Goal: Information Seeking & Learning: Check status

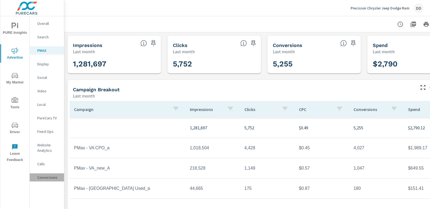
click at [45, 178] on p "Conversions" at bounding box center [48, 177] width 22 height 5
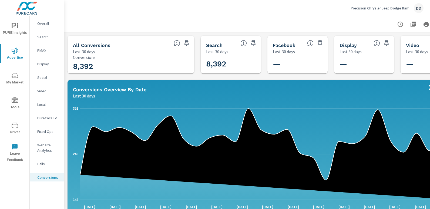
scroll to position [0, 38]
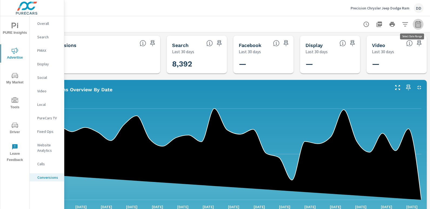
click at [416, 27] on icon "button" at bounding box center [418, 24] width 6 height 6
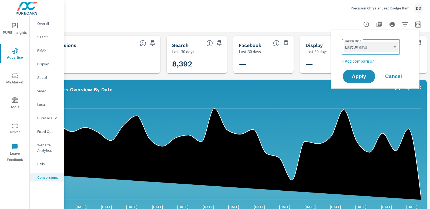
click at [368, 50] on select "Custom [DATE] Last week Last 7 days Last 14 days Last 30 days Last 45 days Last…" at bounding box center [371, 47] width 54 height 11
click at [344, 42] on select "Custom [DATE] Last week Last 7 days Last 14 days Last 30 days Last 45 days Last…" at bounding box center [371, 47] width 54 height 11
select select "Month to date"
click at [352, 74] on span "Apply" at bounding box center [359, 76] width 22 height 5
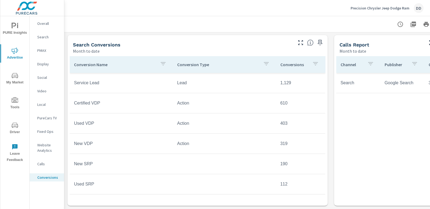
scroll to position [224, 0]
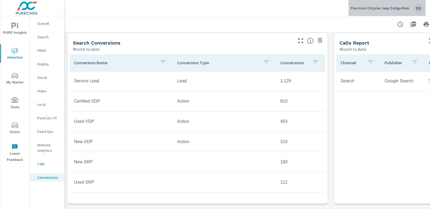
click at [423, 8] on div "DD" at bounding box center [419, 8] width 10 height 10
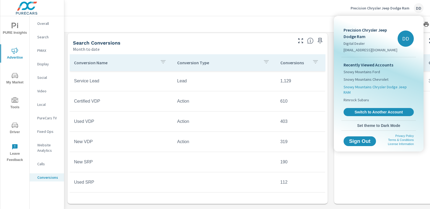
click at [386, 85] on span "Snowy Mountains Chrysler Dodge Jeep RAM" at bounding box center [379, 89] width 70 height 11
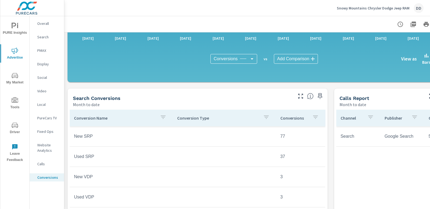
scroll to position [174, 0]
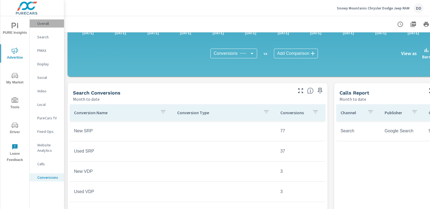
click at [41, 23] on p "Overall" at bounding box center [48, 23] width 22 height 5
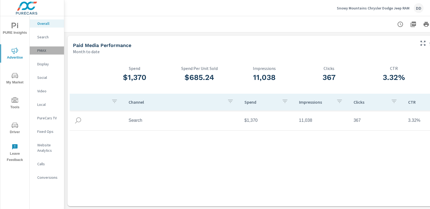
click at [46, 50] on p "PMAX" at bounding box center [48, 50] width 22 height 5
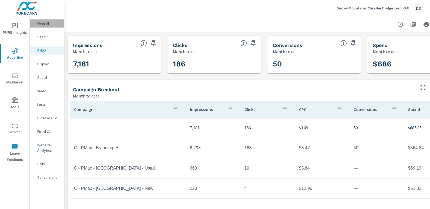
click at [46, 25] on p "Overall" at bounding box center [48, 23] width 22 height 5
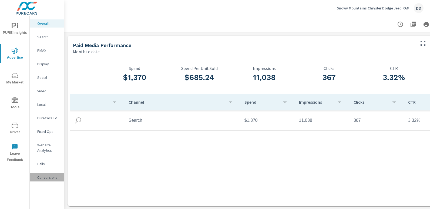
click at [47, 176] on p "Conversions" at bounding box center [48, 177] width 22 height 5
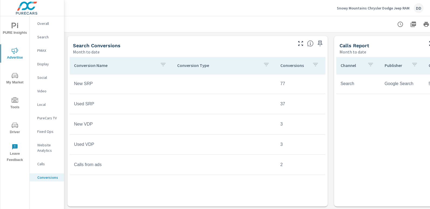
scroll to position [221, 38]
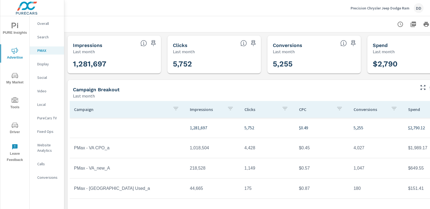
scroll to position [49, 0]
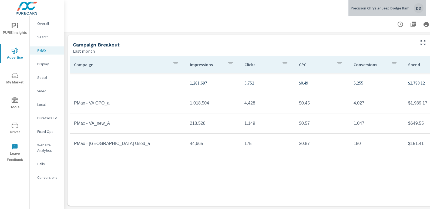
click at [415, 8] on div "DD" at bounding box center [419, 8] width 10 height 10
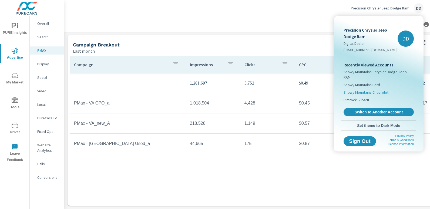
click at [376, 90] on span "Snowy Mountains Chevrolet" at bounding box center [366, 92] width 45 height 5
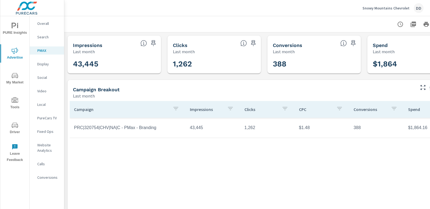
scroll to position [0, 38]
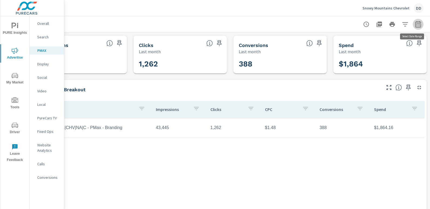
click at [417, 24] on icon "button" at bounding box center [418, 24] width 6 height 6
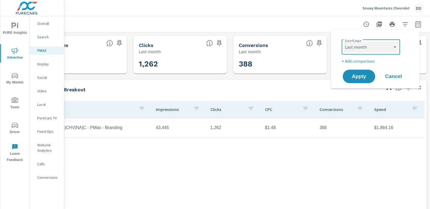
click at [382, 44] on select "Custom [DATE] Last week Last 7 days Last 14 days Last 30 days Last 45 days Last…" at bounding box center [371, 47] width 54 height 11
click at [344, 42] on select "Custom [DATE] Last week Last 7 days Last 14 days Last 30 days Last 45 days Last…" at bounding box center [371, 47] width 54 height 11
select select "Month to date"
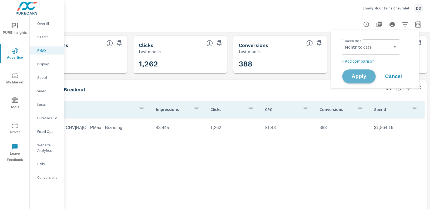
click at [355, 79] on span "Apply" at bounding box center [359, 76] width 22 height 5
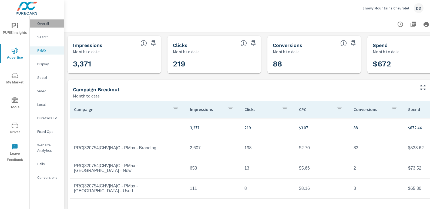
click at [51, 22] on p "Overall" at bounding box center [48, 23] width 22 height 5
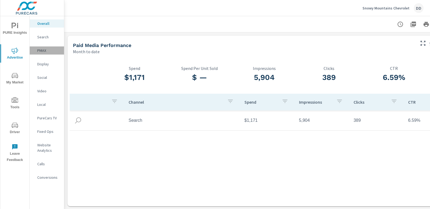
click at [44, 51] on p "PMAX" at bounding box center [48, 50] width 22 height 5
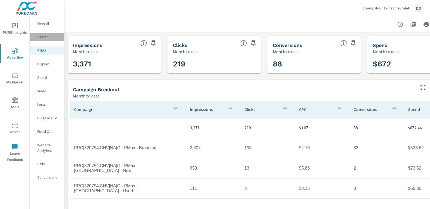
click at [45, 36] on p "Search" at bounding box center [48, 36] width 22 height 5
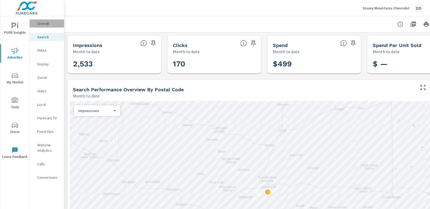
click at [44, 22] on p "Overall" at bounding box center [48, 23] width 22 height 5
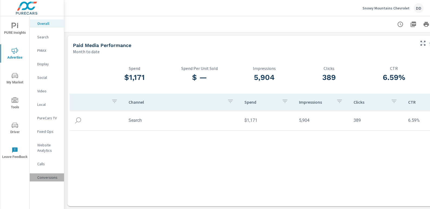
click at [44, 179] on p "Conversions" at bounding box center [48, 177] width 22 height 5
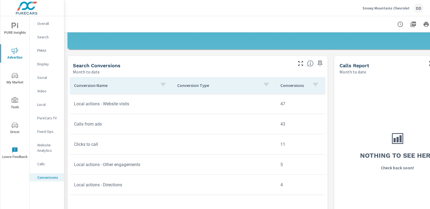
scroll to position [200, 0]
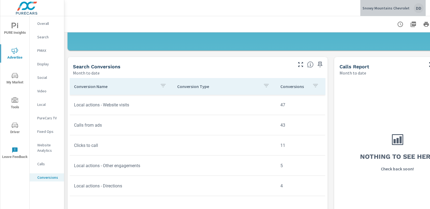
click at [418, 7] on div "DD" at bounding box center [419, 8] width 10 height 10
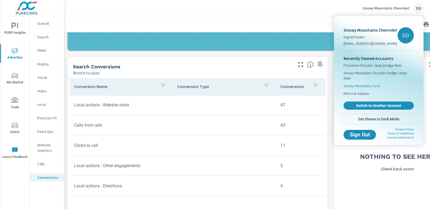
click at [370, 83] on span "Snowy Mountains Ford" at bounding box center [362, 85] width 36 height 5
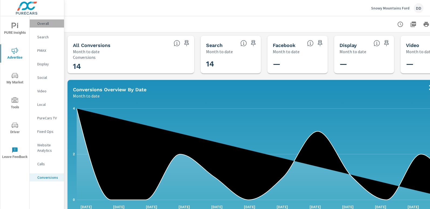
click at [48, 21] on div "Overall" at bounding box center [47, 23] width 34 height 8
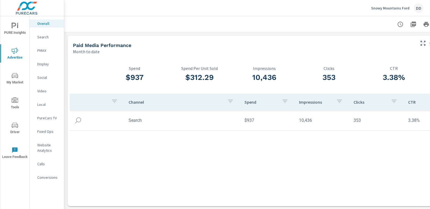
click at [46, 39] on p "Search" at bounding box center [48, 36] width 22 height 5
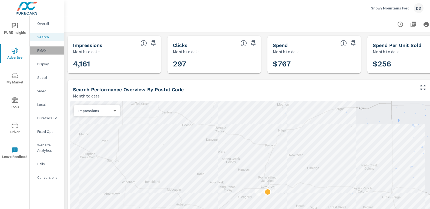
click at [44, 53] on p "PMAX" at bounding box center [48, 50] width 22 height 5
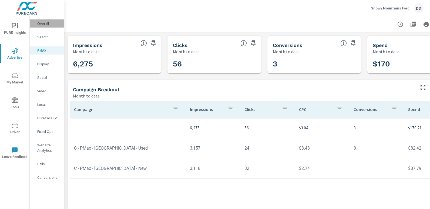
click at [52, 27] on div "Overall" at bounding box center [47, 23] width 34 height 8
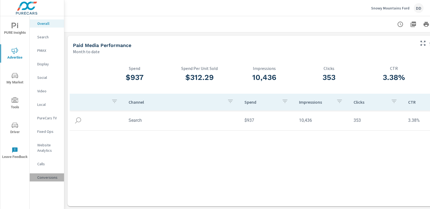
click at [54, 176] on p "Conversions" at bounding box center [48, 177] width 22 height 5
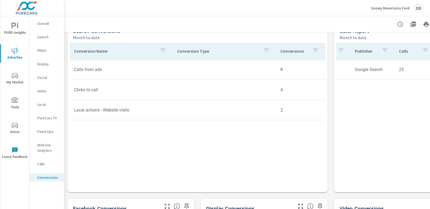
scroll to position [0, 30]
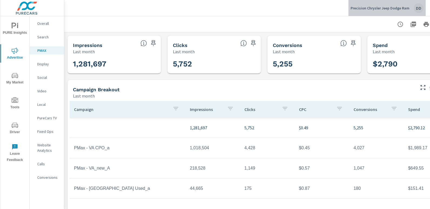
click at [418, 7] on div "DD" at bounding box center [419, 8] width 10 height 10
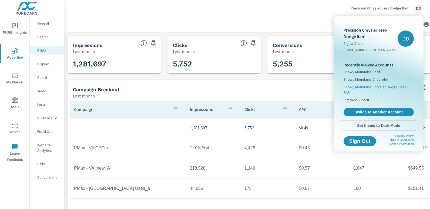
click at [376, 86] on span "Snowy Mountains Chrysler Dodge Jeep RAM" at bounding box center [379, 89] width 70 height 11
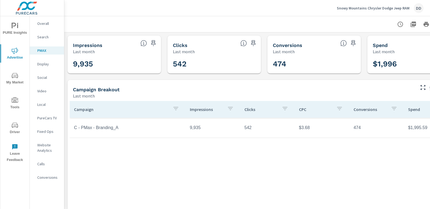
scroll to position [0, 38]
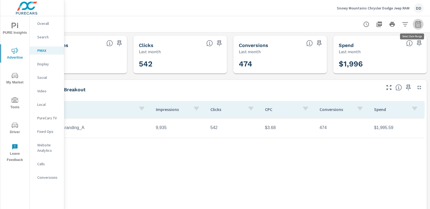
click at [416, 25] on icon "button" at bounding box center [418, 24] width 6 height 6
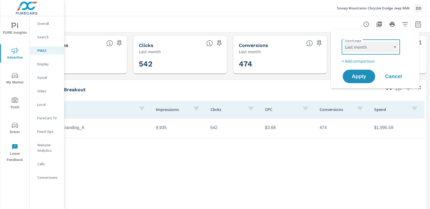
click at [373, 47] on select "Custom [DATE] Last week Last 7 days Last 14 days Last 30 days Last 45 days Last…" at bounding box center [371, 47] width 54 height 11
click at [344, 42] on select "Custom [DATE] Last week Last 7 days Last 14 days Last 30 days Last 45 days Last…" at bounding box center [371, 47] width 54 height 11
select select "Month to date"
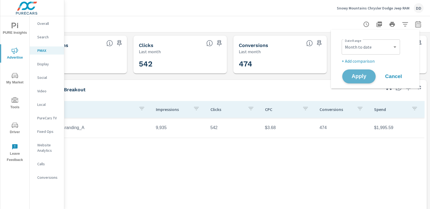
click at [358, 82] on button "Apply" at bounding box center [359, 76] width 34 height 14
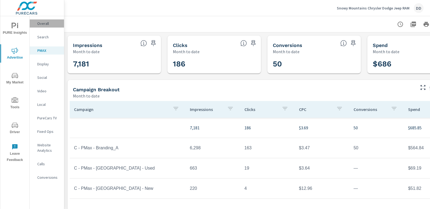
click at [47, 25] on p "Overall" at bounding box center [48, 23] width 22 height 5
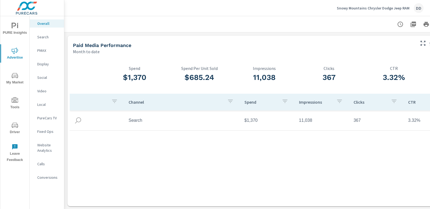
scroll to position [165, 0]
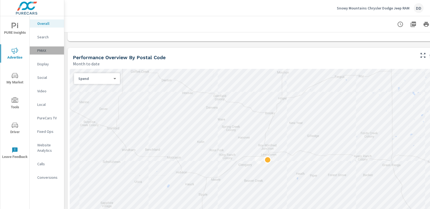
click at [38, 51] on p "PMAX" at bounding box center [48, 50] width 22 height 5
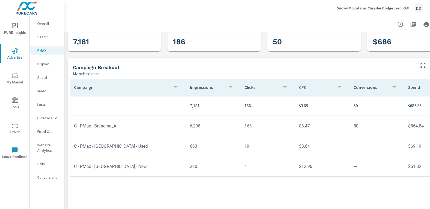
scroll to position [23, 0]
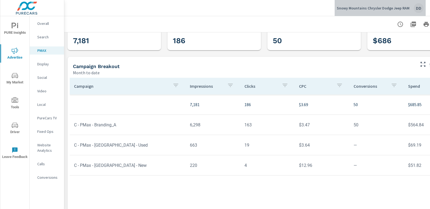
click at [415, 8] on div "DD" at bounding box center [419, 8] width 10 height 10
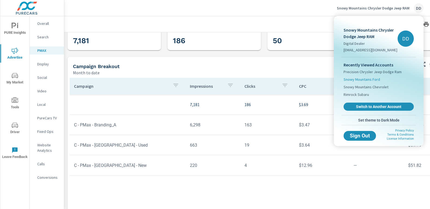
click at [359, 78] on span "Snowy Mountains Ford" at bounding box center [362, 79] width 36 height 5
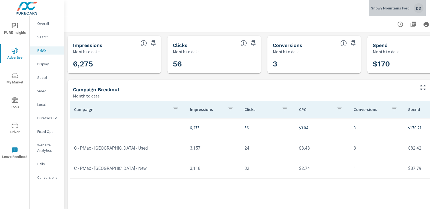
click at [415, 10] on div "DD" at bounding box center [419, 8] width 10 height 10
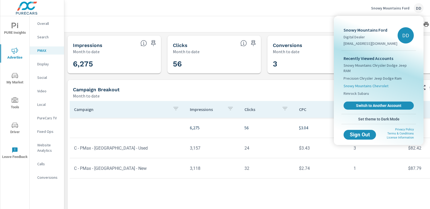
click at [371, 83] on span "Snowy Mountains Chevrolet" at bounding box center [366, 85] width 45 height 5
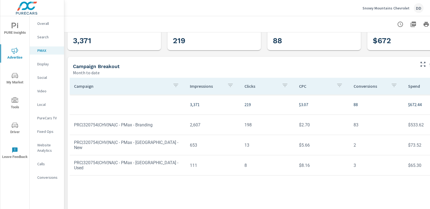
scroll to position [8, 0]
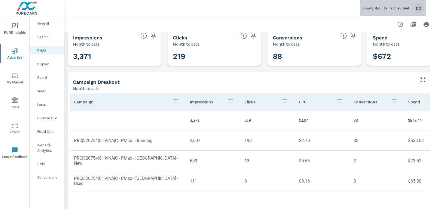
click at [414, 6] on div "Snowy Mountains Chevrolet DD" at bounding box center [393, 8] width 61 height 10
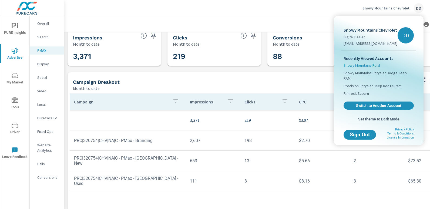
click at [368, 62] on li "Snowy Mountains Ford" at bounding box center [379, 66] width 70 height 8
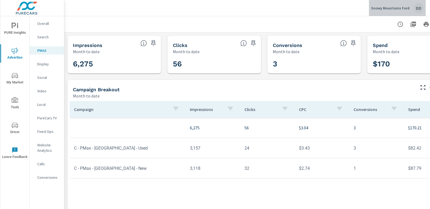
click at [423, 7] on div "DD" at bounding box center [419, 8] width 10 height 10
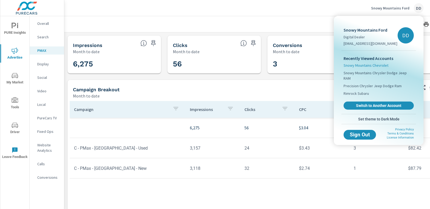
click at [368, 63] on span "Snowy Mountains Chevrolet" at bounding box center [366, 65] width 45 height 5
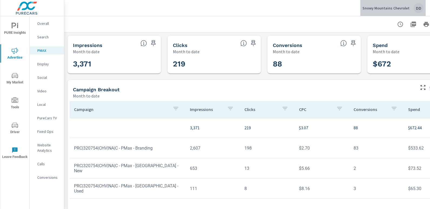
click at [419, 8] on div "DD" at bounding box center [419, 8] width 10 height 10
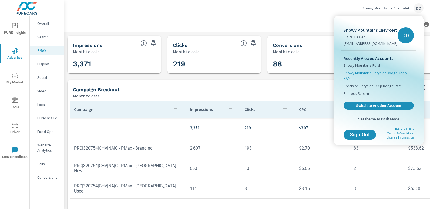
click at [374, 74] on span "Snowy Mountains Chrysler Dodge Jeep RAM" at bounding box center [379, 75] width 70 height 11
